Goal: Learn about a topic: Learn about a topic

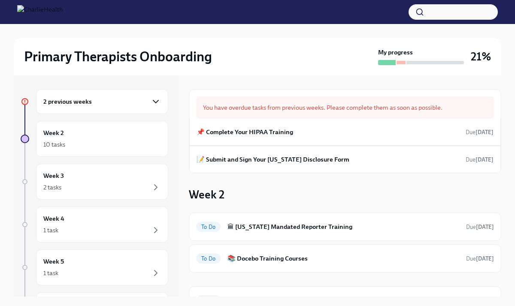
click at [155, 101] on icon "button" at bounding box center [156, 101] width 10 height 10
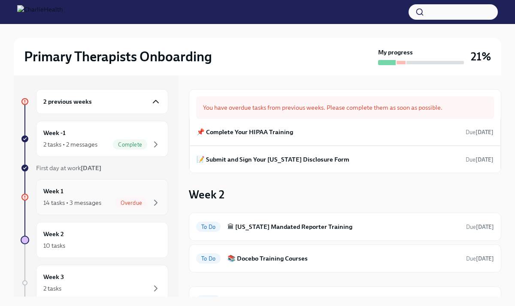
click at [131, 202] on span "Overdue" at bounding box center [131, 203] width 32 height 6
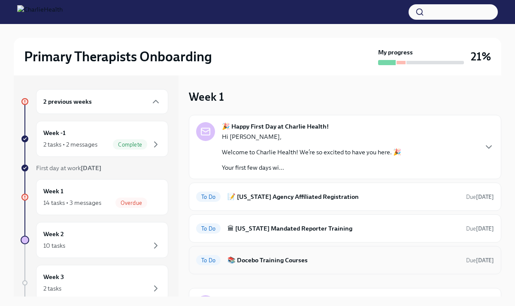
click at [241, 260] on h6 "📚 Docebo Training Courses" at bounding box center [343, 260] width 232 height 9
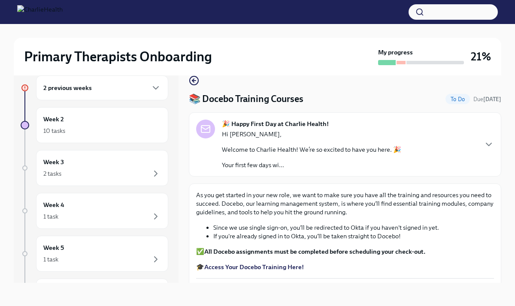
scroll to position [15, 0]
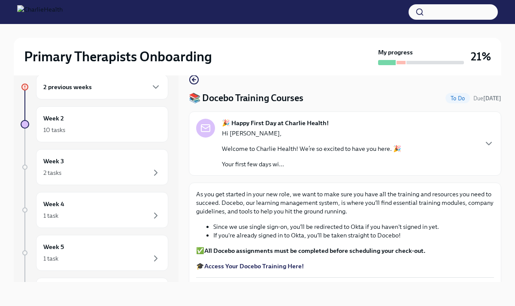
click at [262, 268] on strong "Access Your Docebo Training Here!" at bounding box center [253, 266] width 99 height 8
click at [284, 268] on strong "Access Your Docebo Training Here!" at bounding box center [253, 266] width 99 height 8
